Goal: Task Accomplishment & Management: Manage account settings

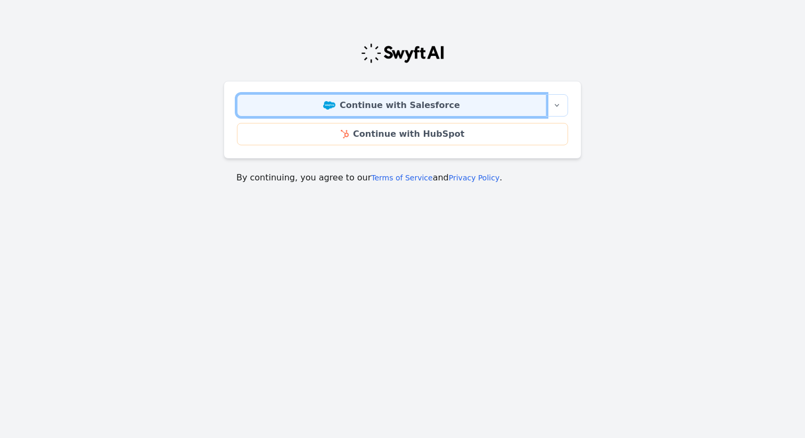
click at [521, 100] on link "Continue with Salesforce" at bounding box center [391, 105] width 309 height 22
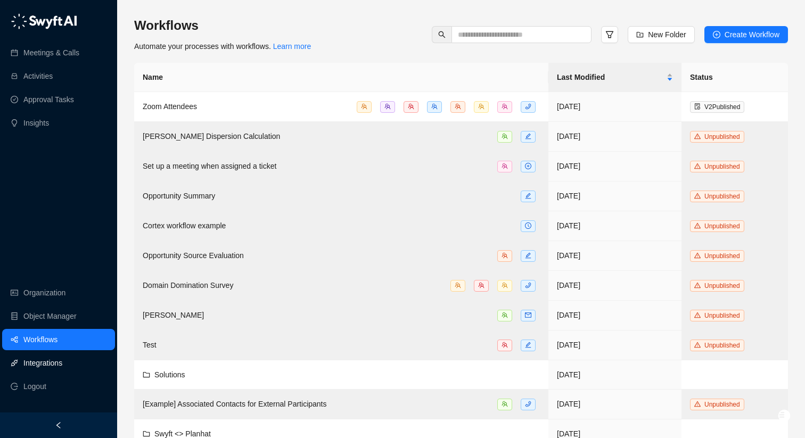
click at [62, 360] on link "Integrations" at bounding box center [42, 362] width 39 height 21
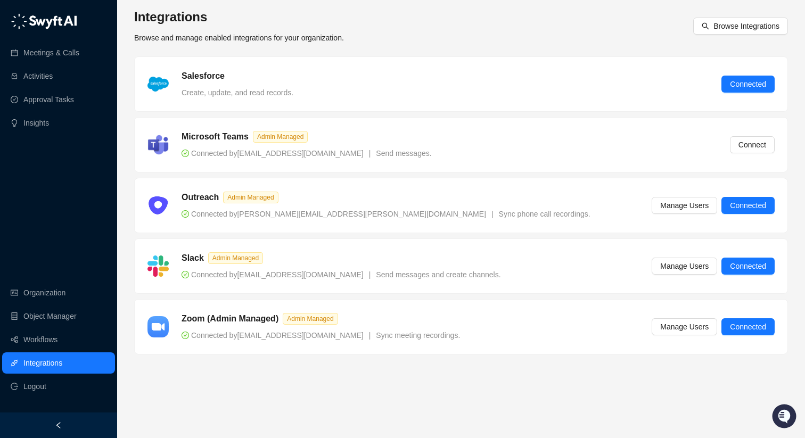
click at [64, 432] on div at bounding box center [58, 425] width 117 height 26
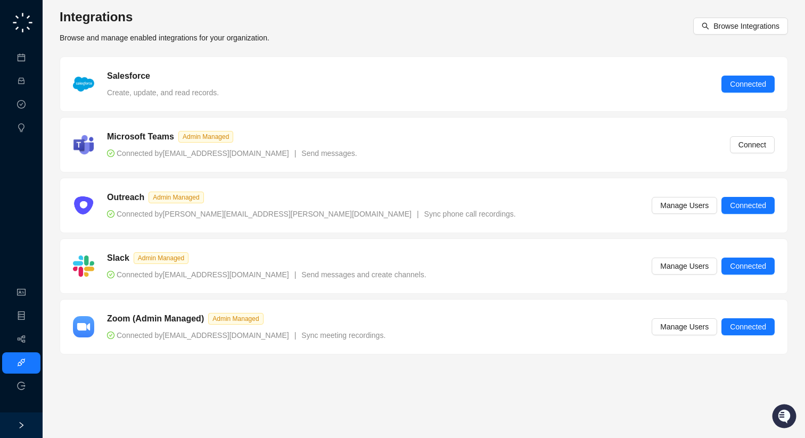
click at [14, 418] on div at bounding box center [21, 425] width 43 height 26
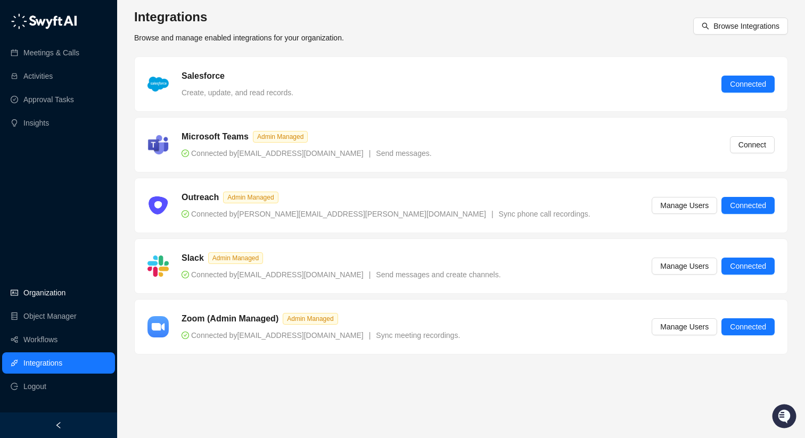
click at [44, 290] on link "Organization" at bounding box center [44, 292] width 42 height 21
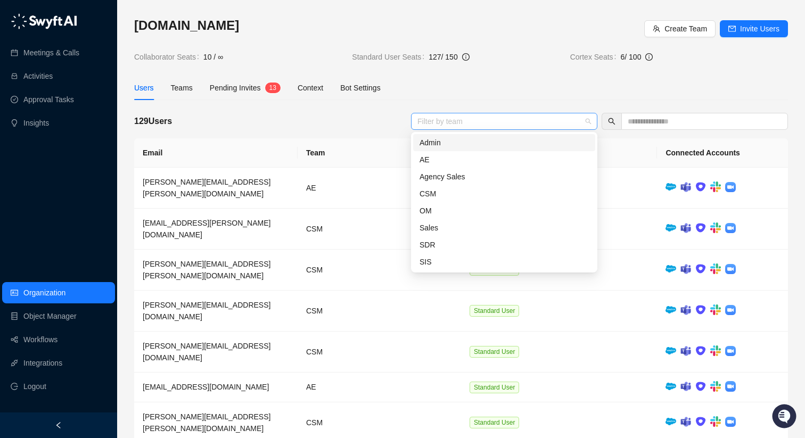
click at [530, 120] on div at bounding box center [498, 121] width 171 height 8
click at [523, 191] on div "CSM" at bounding box center [503, 194] width 169 height 12
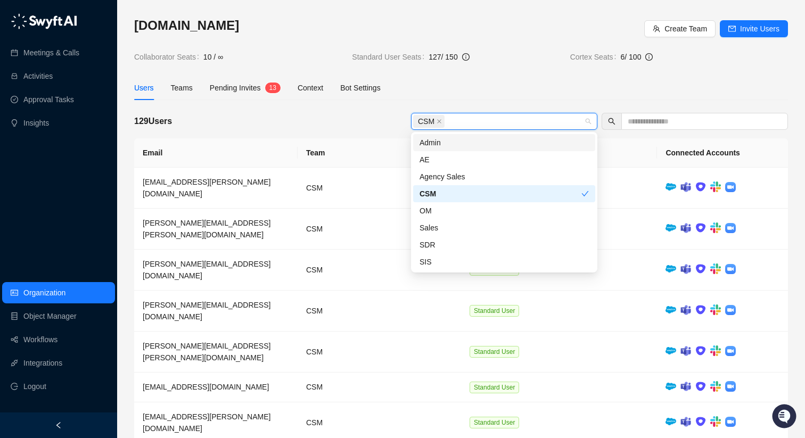
click at [588, 96] on div "Users Teams Pending Invites 1 3 Context Bot Settings" at bounding box center [460, 88] width 653 height 24
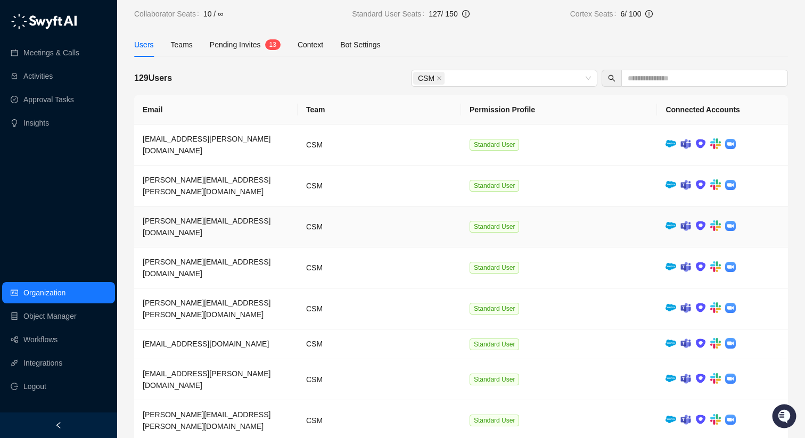
scroll to position [70, 0]
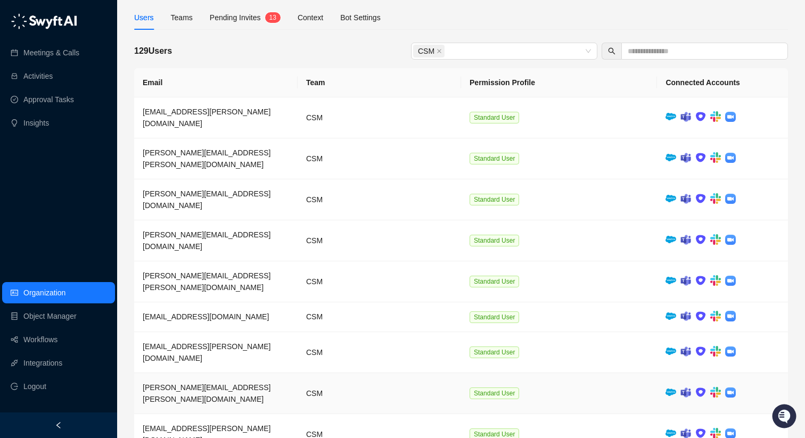
click at [434, 373] on td "CSM" at bounding box center [378, 393] width 163 height 41
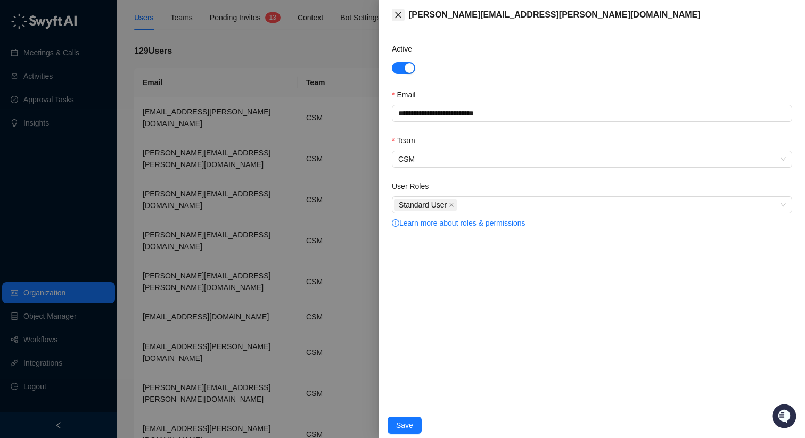
click at [403, 21] on button "Close" at bounding box center [398, 15] width 13 height 13
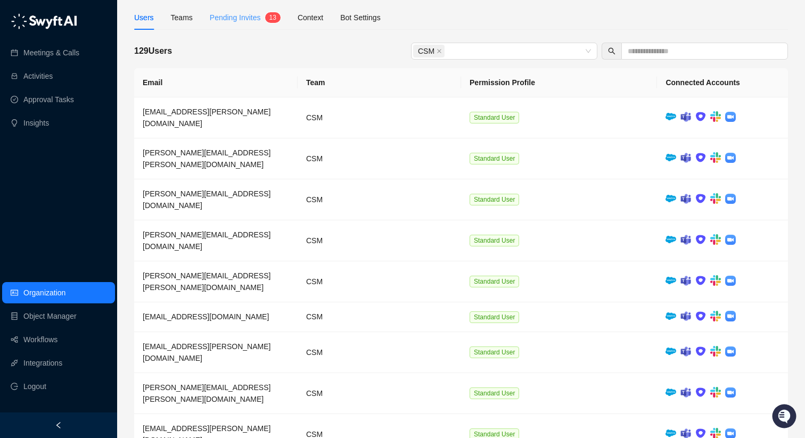
click at [266, 10] on div "Pending Invites 1 3" at bounding box center [245, 17] width 71 height 24
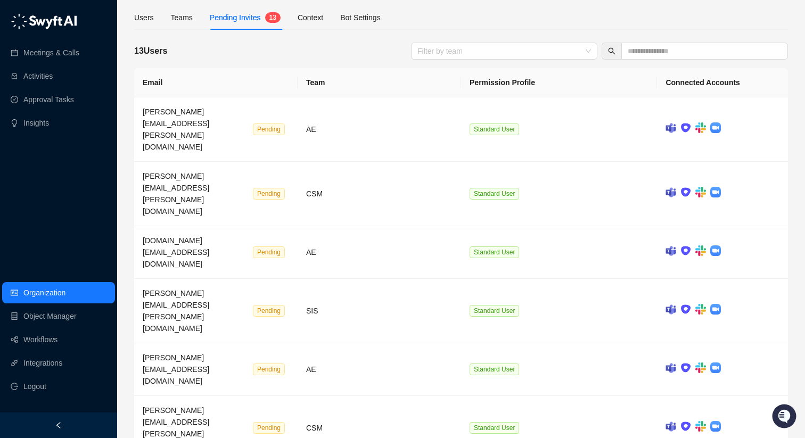
click at [518, 37] on div "[DOMAIN_NAME] Create Team Invite Users Collaborator Seats 10 / ∞ Standard User …" at bounding box center [460, 338] width 653 height 782
click at [513, 47] on div at bounding box center [498, 51] width 171 height 8
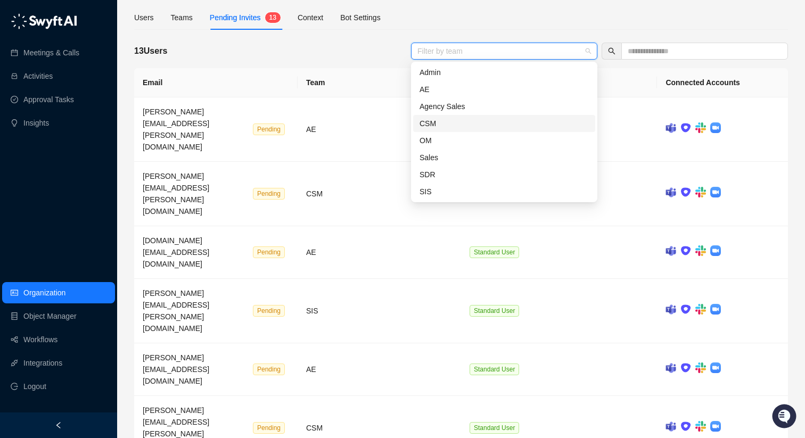
click at [466, 125] on div "CSM" at bounding box center [503, 124] width 169 height 12
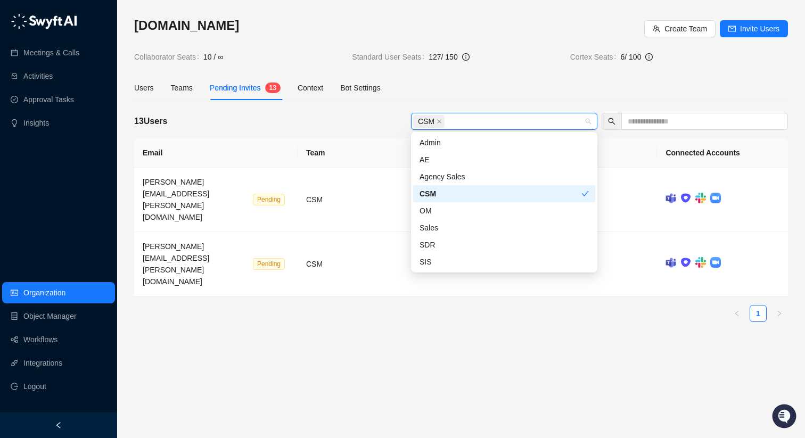
click at [471, 96] on div "Users Teams Pending Invites 1 3 Context Bot Settings" at bounding box center [460, 88] width 653 height 24
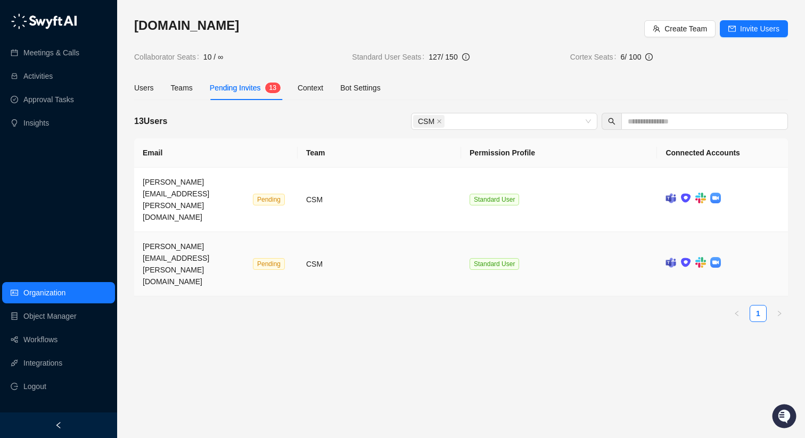
click at [335, 232] on td "CSM" at bounding box center [378, 264] width 163 height 64
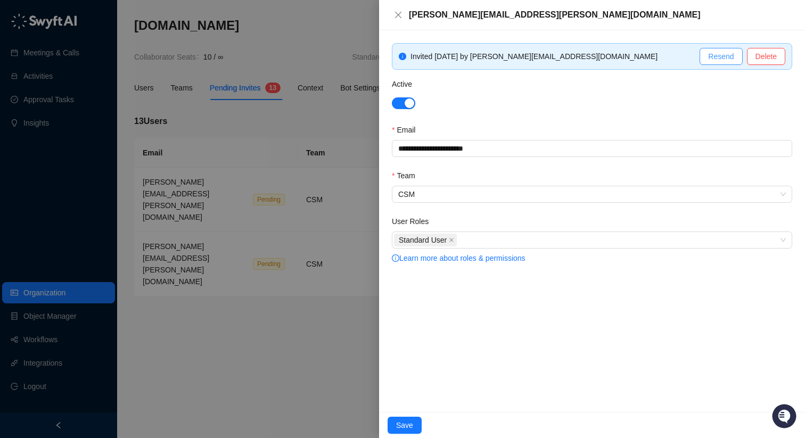
click at [722, 61] on span "Resend" at bounding box center [721, 57] width 26 height 12
